Goal: Information Seeking & Learning: Find contact information

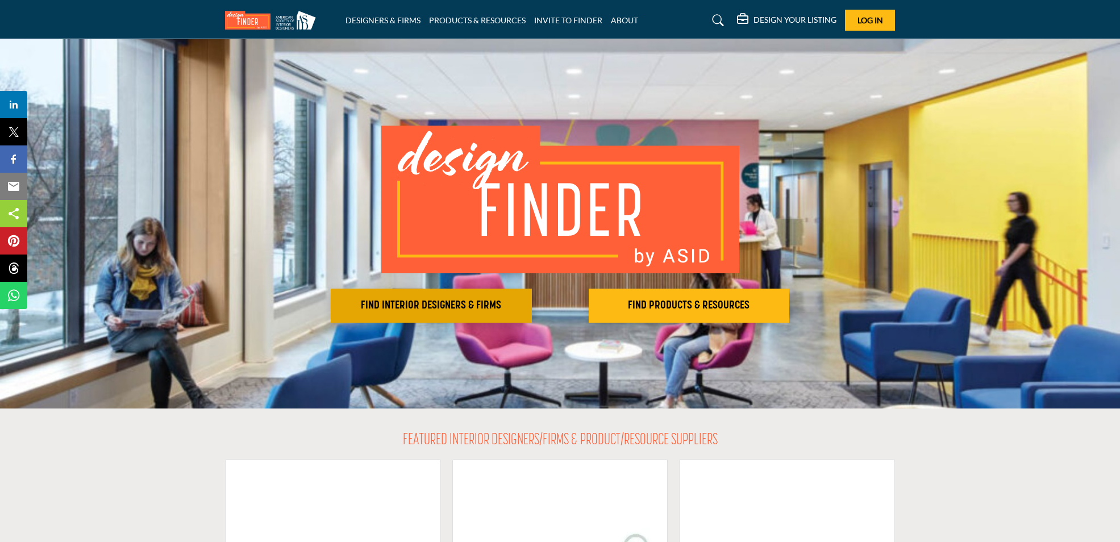
click at [427, 308] on h2 "FIND INTERIOR DESIGNERS & FIRMS" at bounding box center [431, 306] width 194 height 14
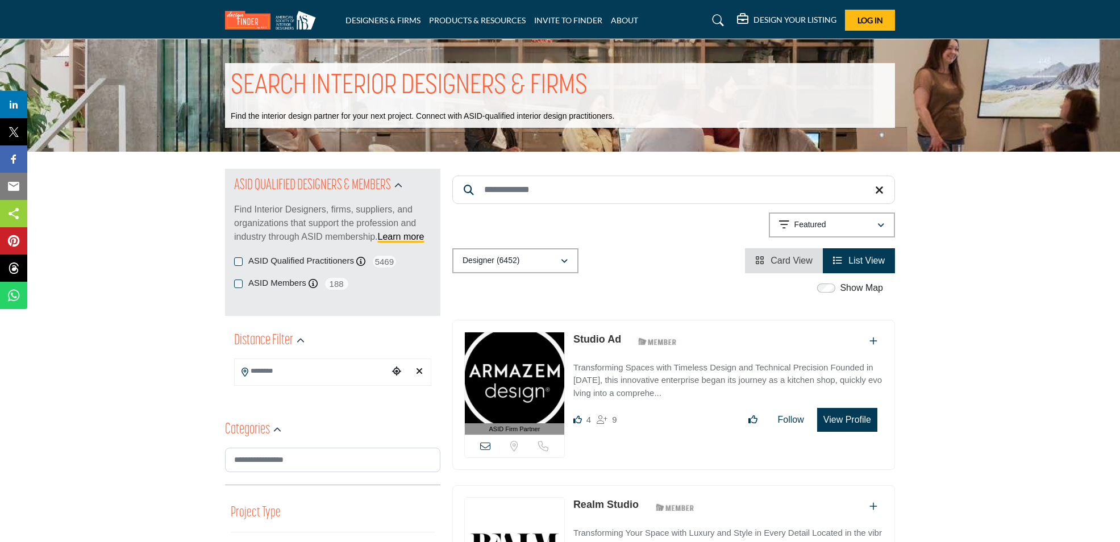
click at [524, 191] on input "Search Keyword" at bounding box center [673, 190] width 443 height 28
paste input "**********"
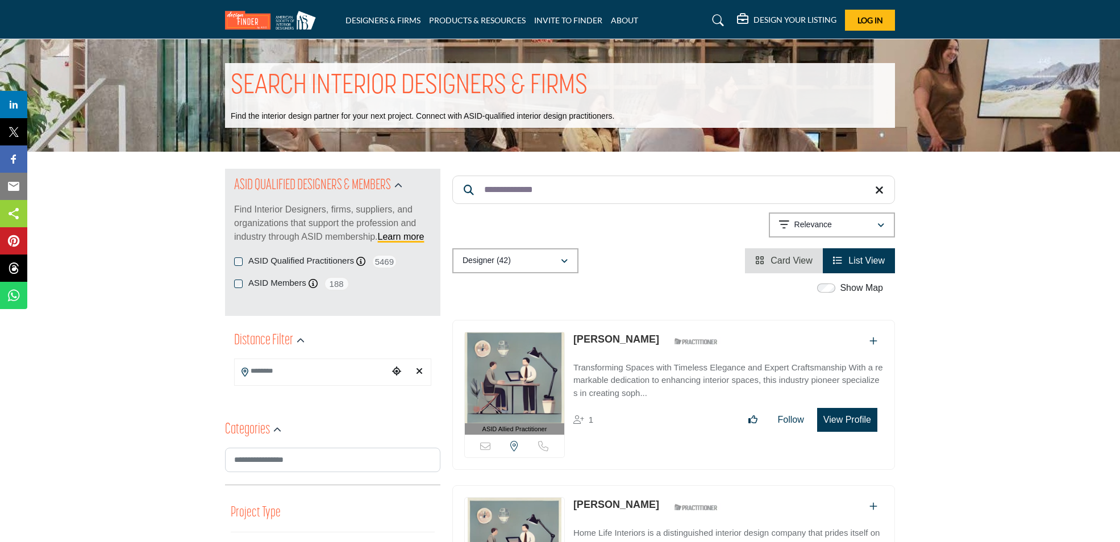
type input "**********"
